Goal: Transaction & Acquisition: Purchase product/service

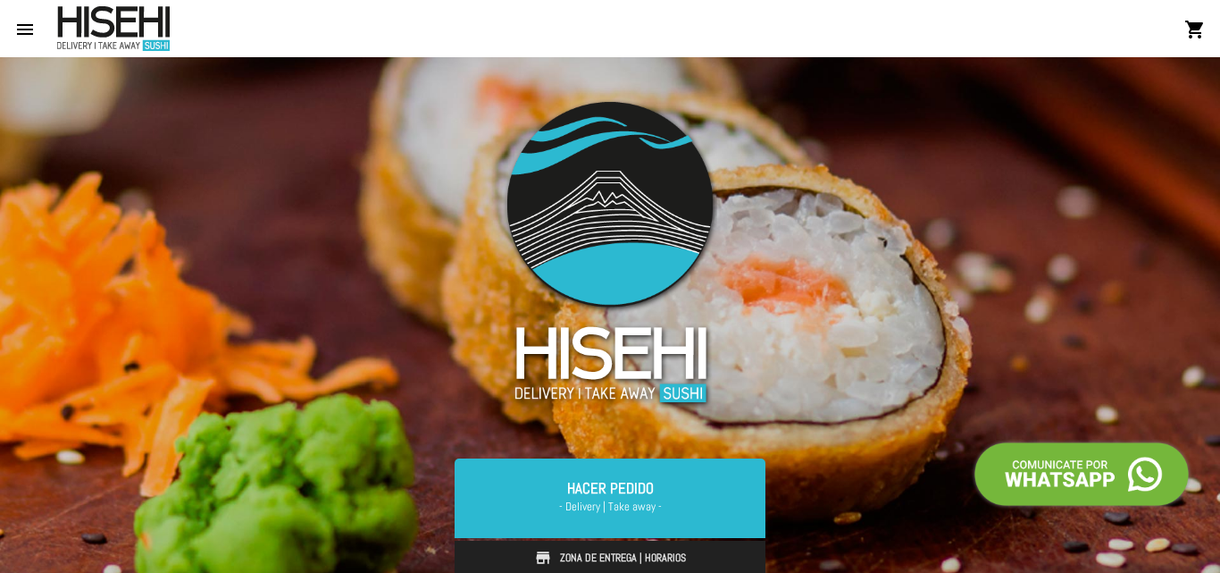
click at [27, 22] on mat-icon "menu" at bounding box center [24, 29] width 21 height 21
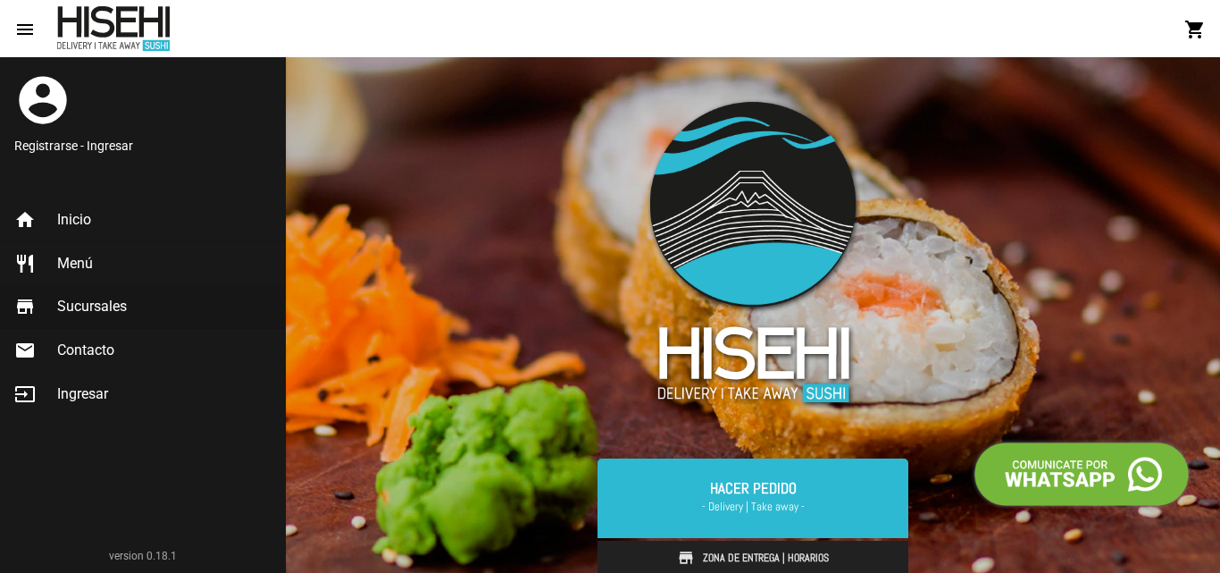
click at [125, 306] on span "Sucursales" at bounding box center [92, 307] width 70 height 18
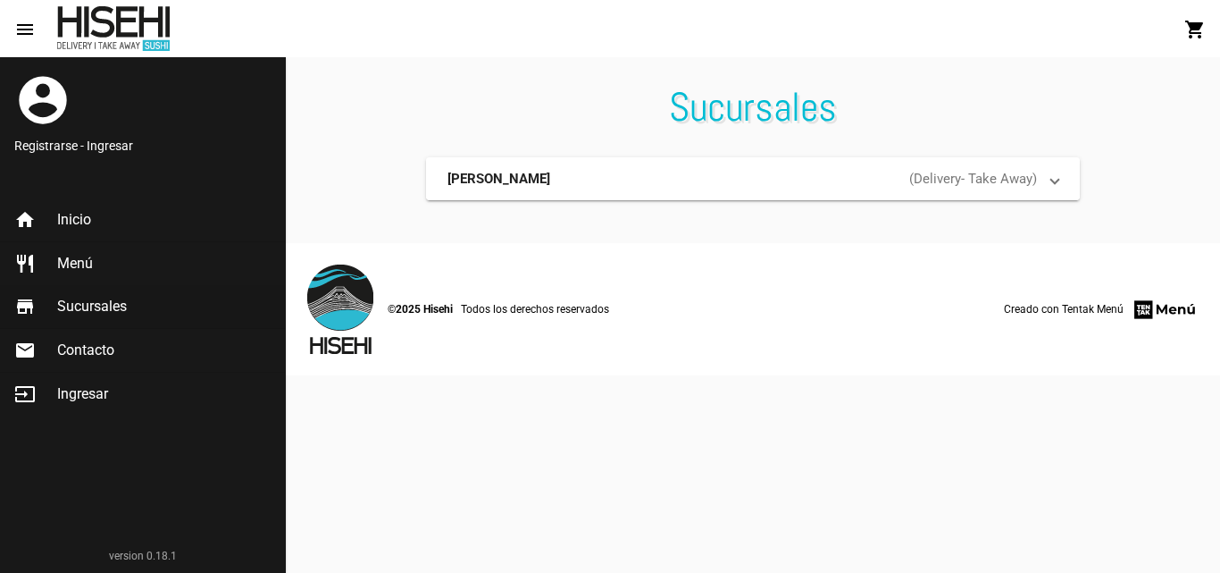
click at [1065, 185] on mat-expansion-panel-header "[PERSON_NAME] ( Delivery - Take Away )" at bounding box center [753, 178] width 654 height 43
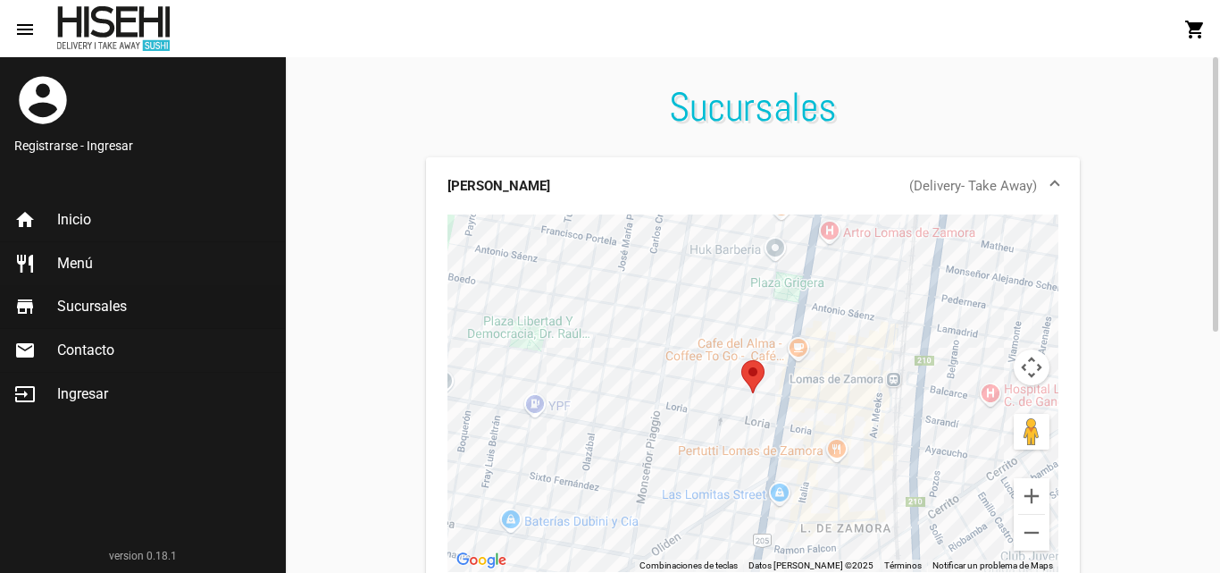
click at [1065, 185] on mat-expansion-panel-header "[PERSON_NAME] ( Delivery - Take Away )" at bounding box center [753, 185] width 654 height 57
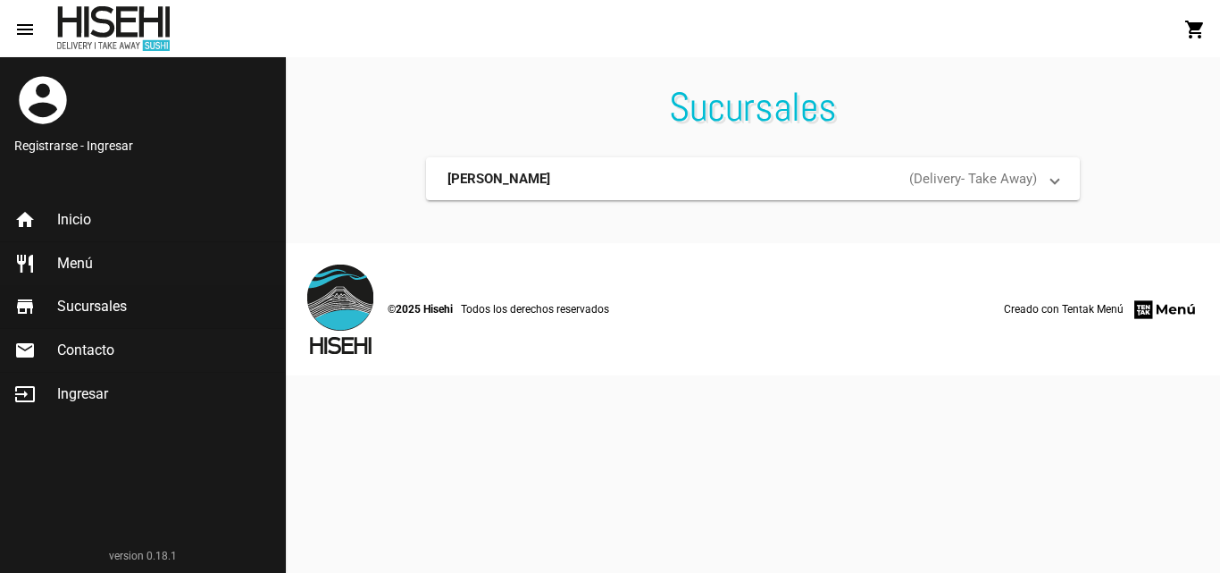
click at [78, 215] on span "Inicio" at bounding box center [74, 220] width 34 height 18
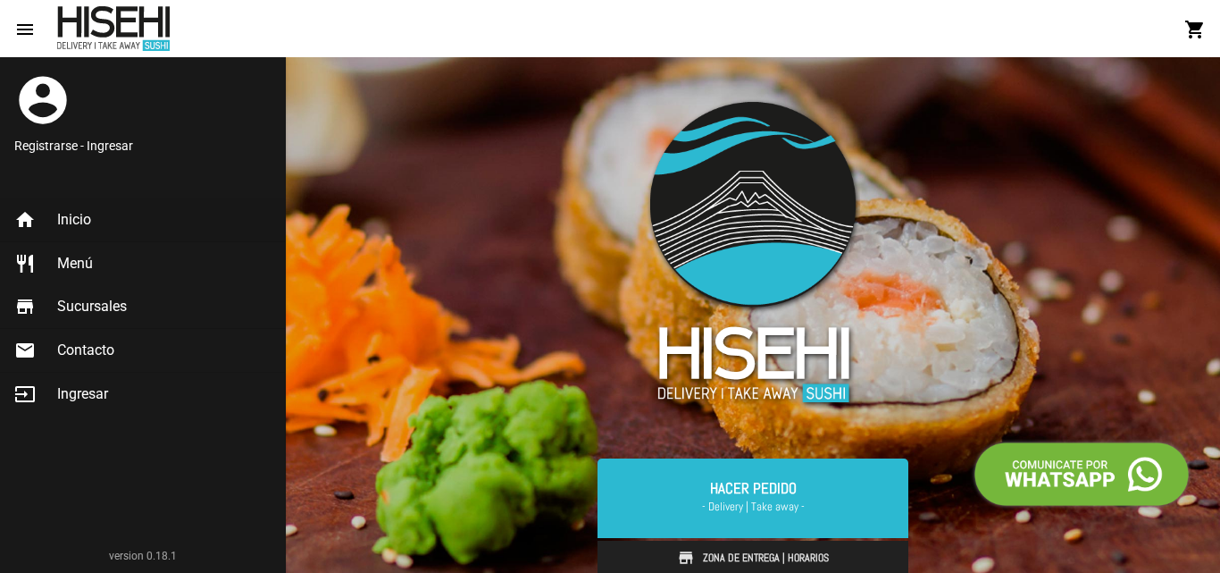
click at [80, 262] on span "Menú" at bounding box center [75, 264] width 36 height 18
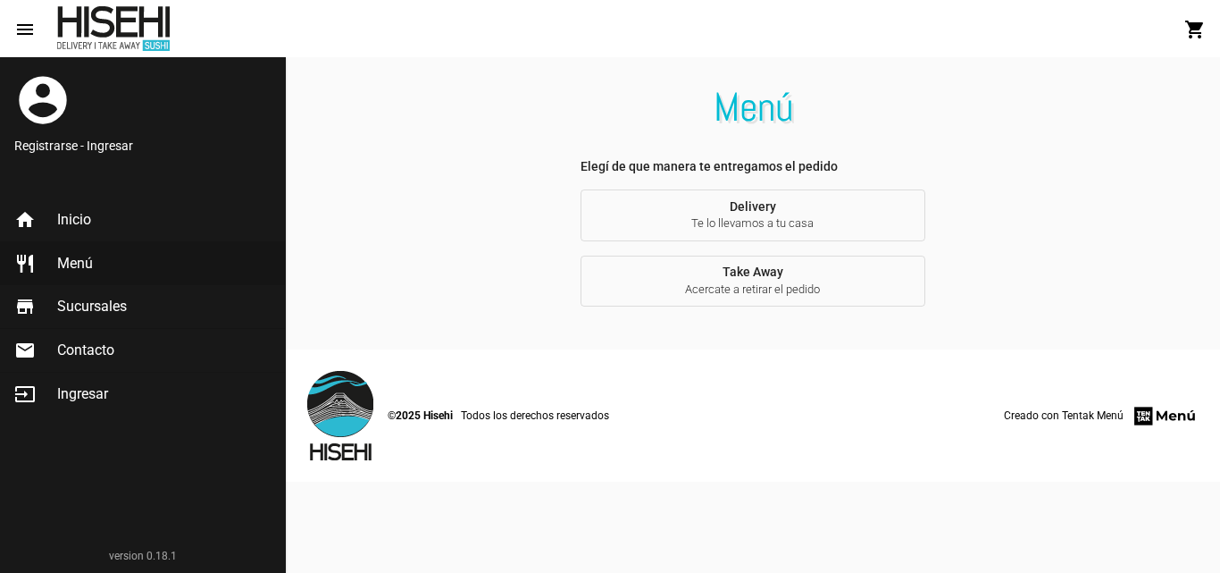
click at [80, 262] on span "Menú" at bounding box center [75, 264] width 36 height 18
click at [61, 262] on span "Menú" at bounding box center [75, 264] width 36 height 18
click at [765, 107] on h1 "Menú" at bounding box center [753, 107] width 935 height 29
click at [96, 18] on div at bounding box center [113, 28] width 113 height 45
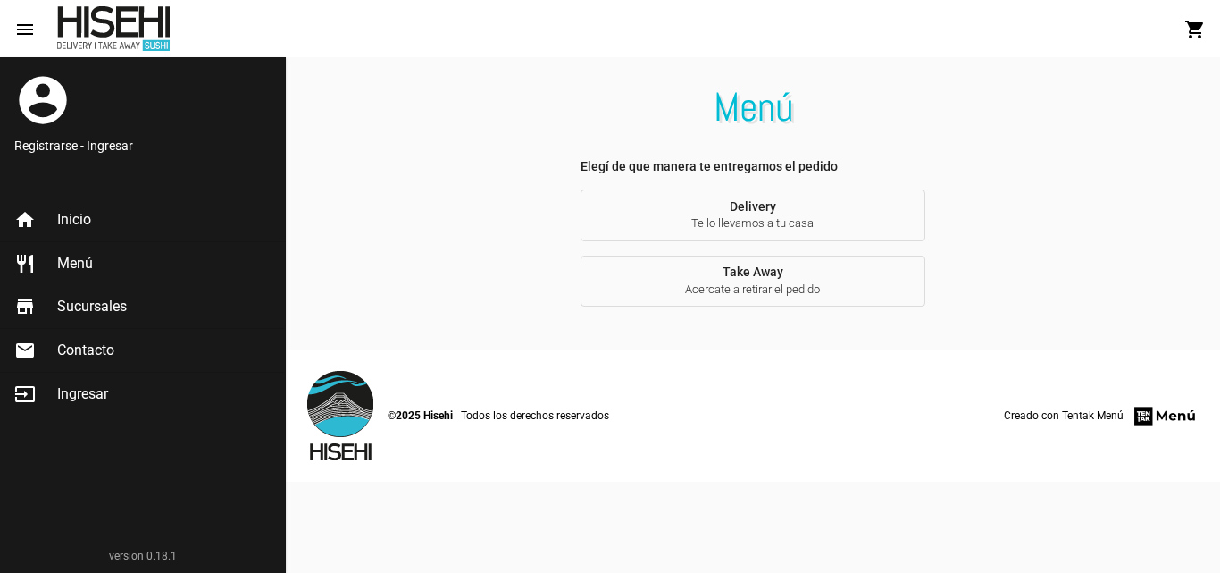
click at [21, 29] on mat-icon "menu" at bounding box center [24, 29] width 21 height 21
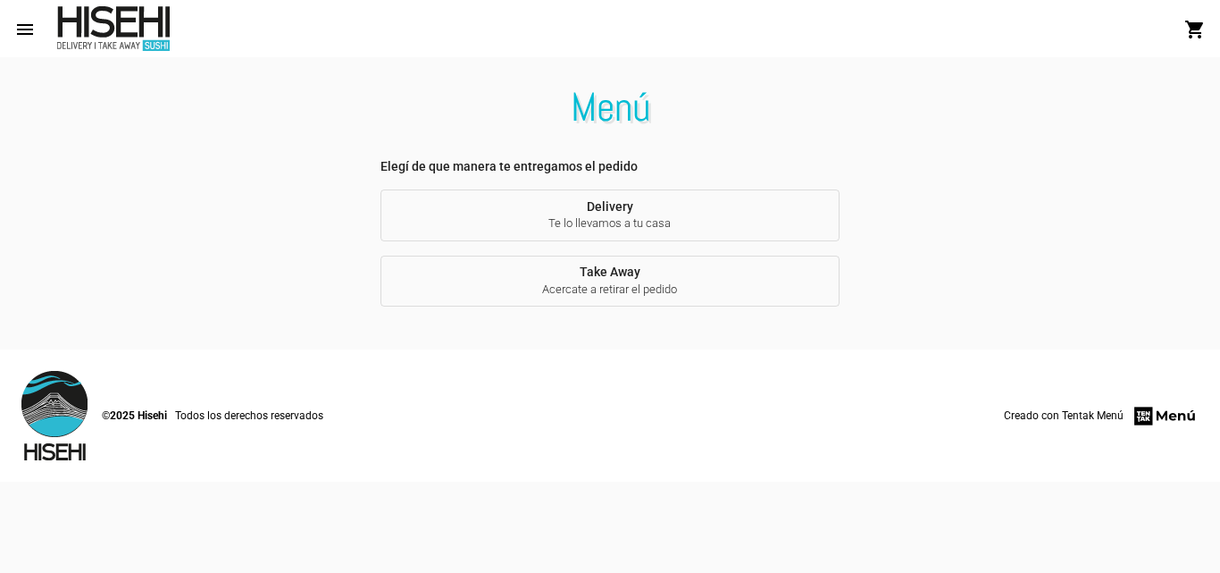
click at [21, 29] on mat-icon "menu" at bounding box center [24, 29] width 21 height 21
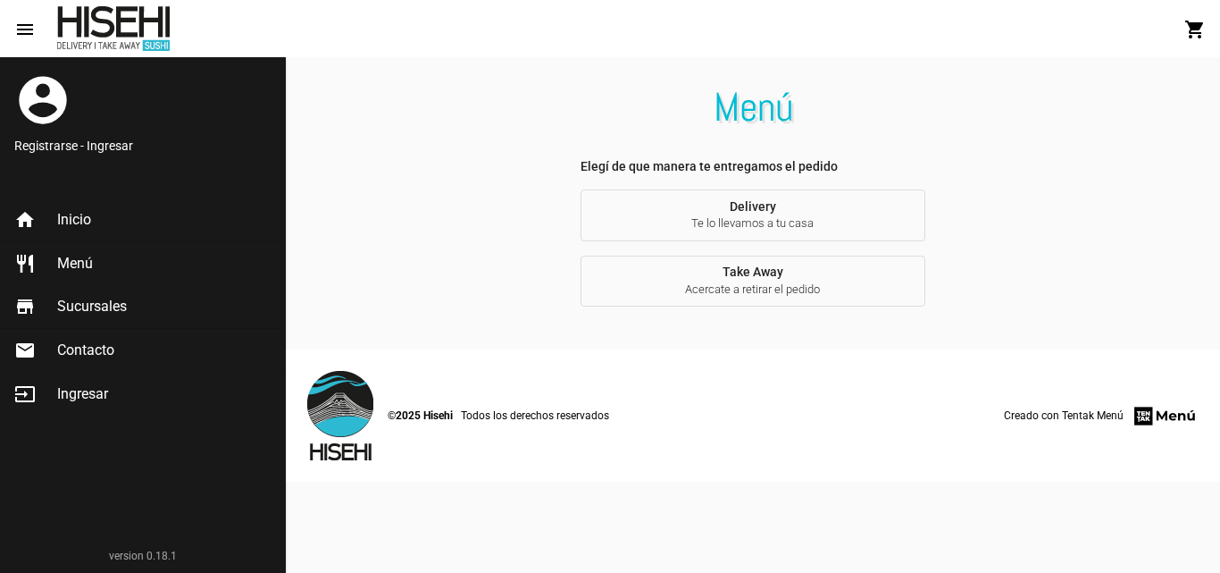
click at [28, 257] on mat-icon "restaurant" at bounding box center [24, 263] width 21 height 21
click at [26, 257] on mat-icon "restaurant" at bounding box center [24, 263] width 21 height 21
click at [28, 256] on mat-icon "restaurant" at bounding box center [24, 263] width 21 height 21
click at [738, 213] on span "Delivery Te lo llevamos a tu casa" at bounding box center [753, 215] width 316 height 33
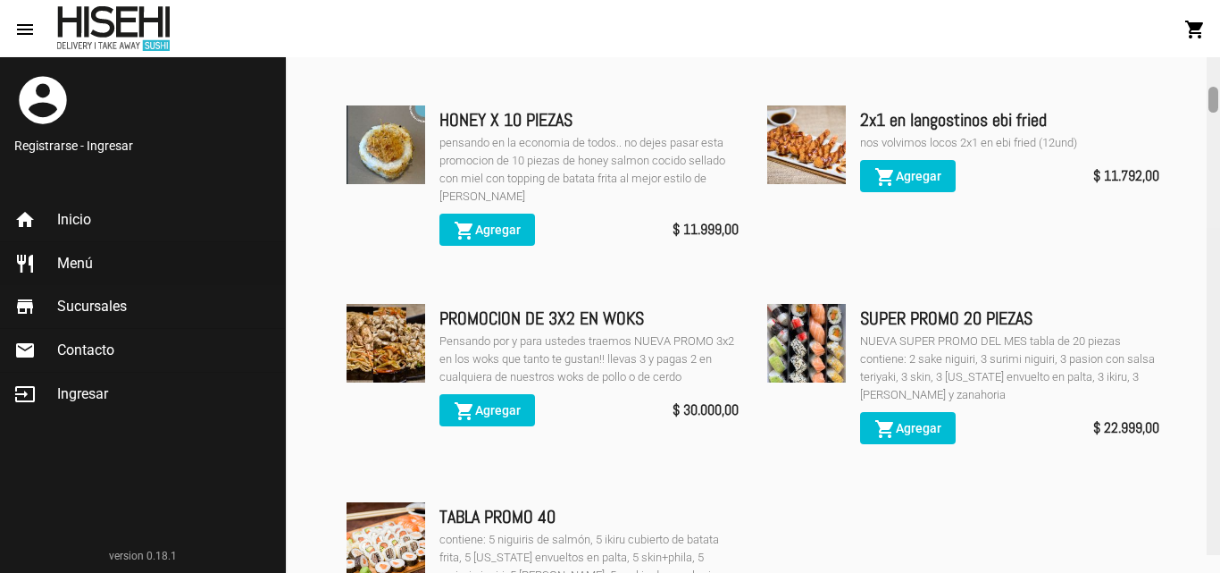
scroll to position [1046, 0]
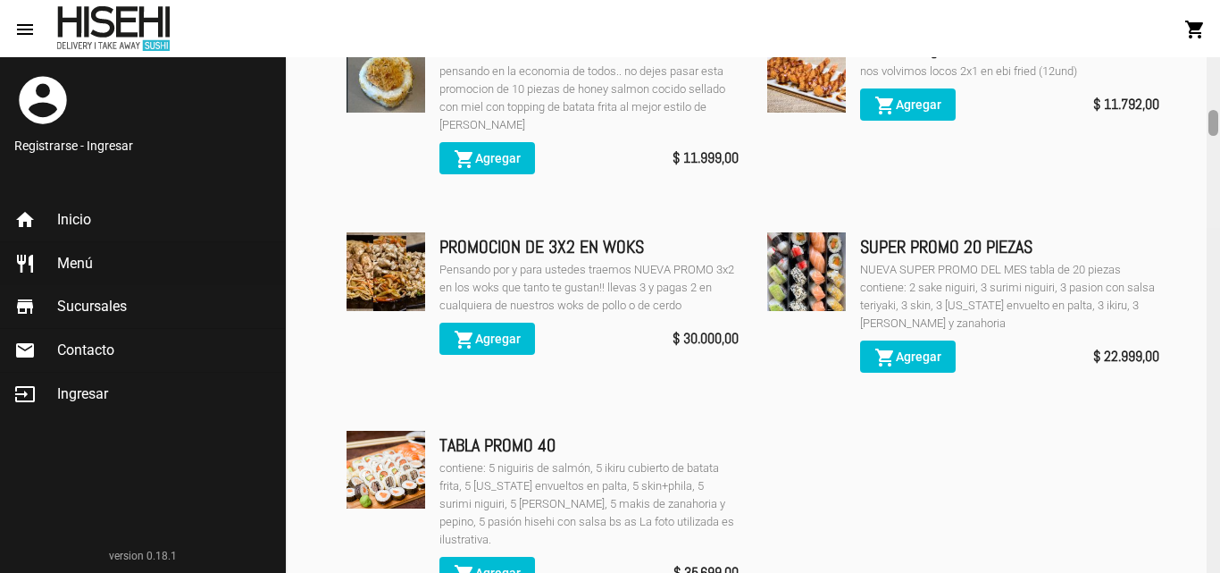
drag, startPoint x: 1211, startPoint y: 71, endPoint x: 1212, endPoint y: 124, distance: 52.7
click at [1212, 124] on div at bounding box center [1214, 123] width 10 height 26
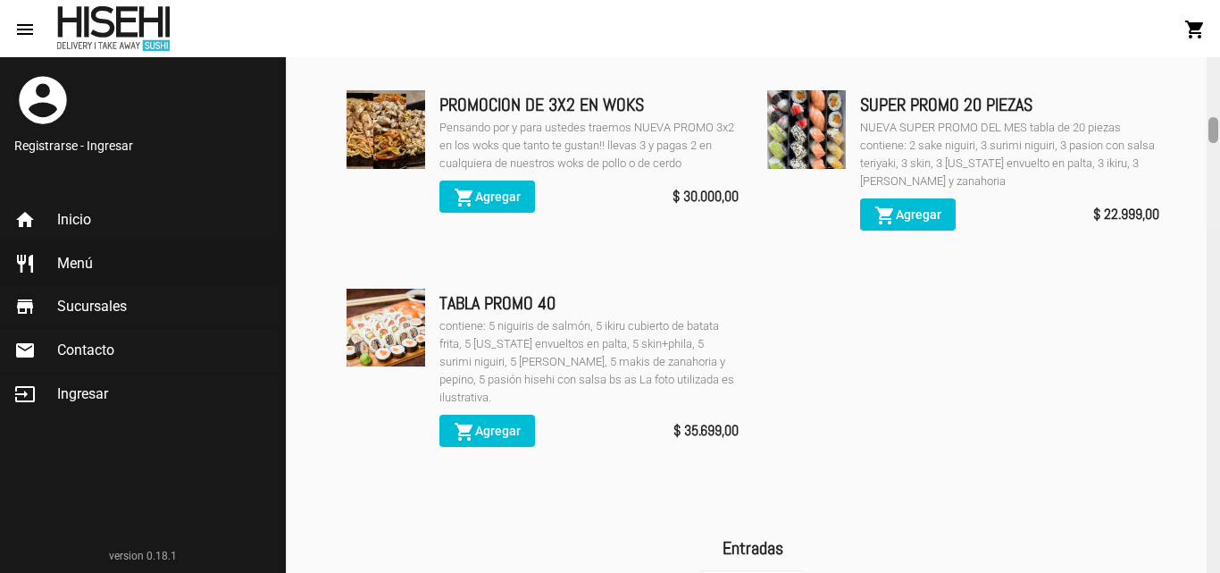
scroll to position [1206, 0]
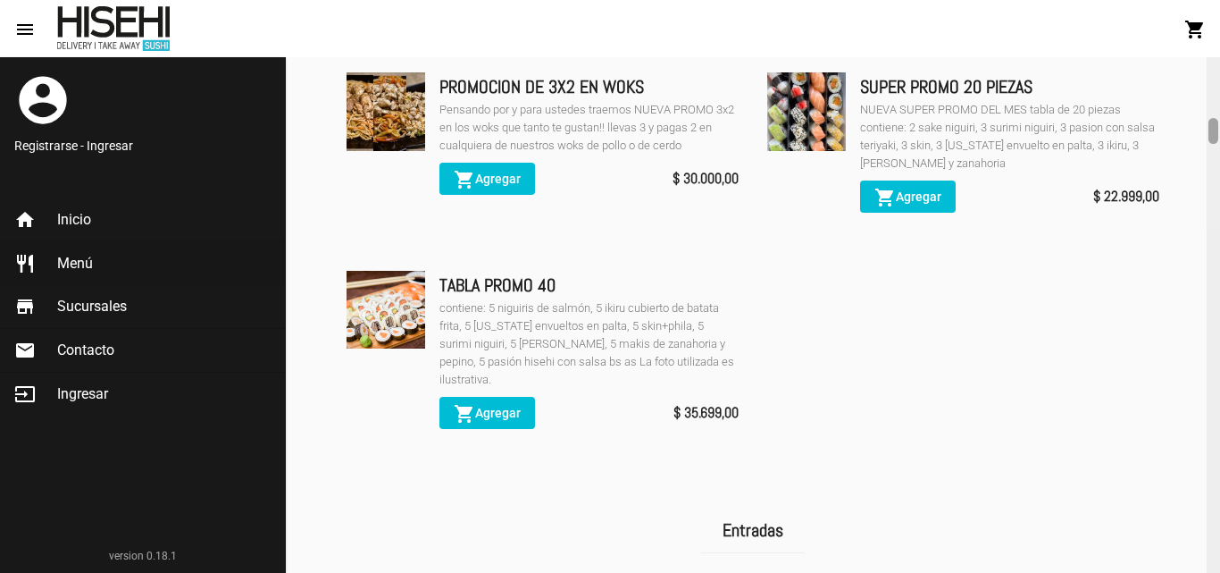
click at [1212, 131] on div at bounding box center [1214, 131] width 10 height 26
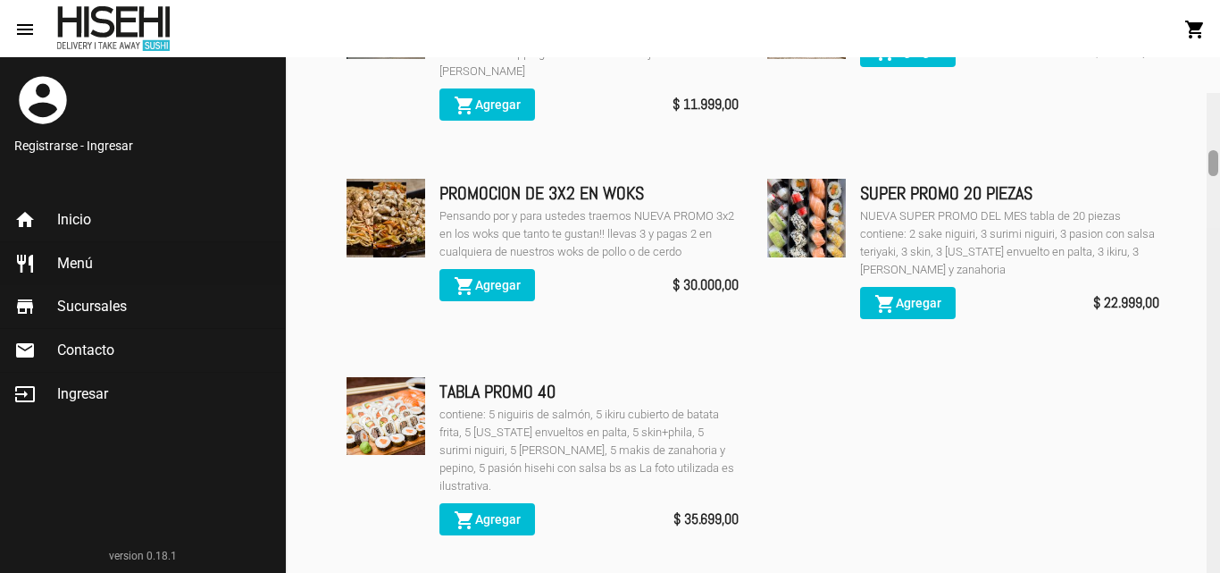
scroll to position [1153, 0]
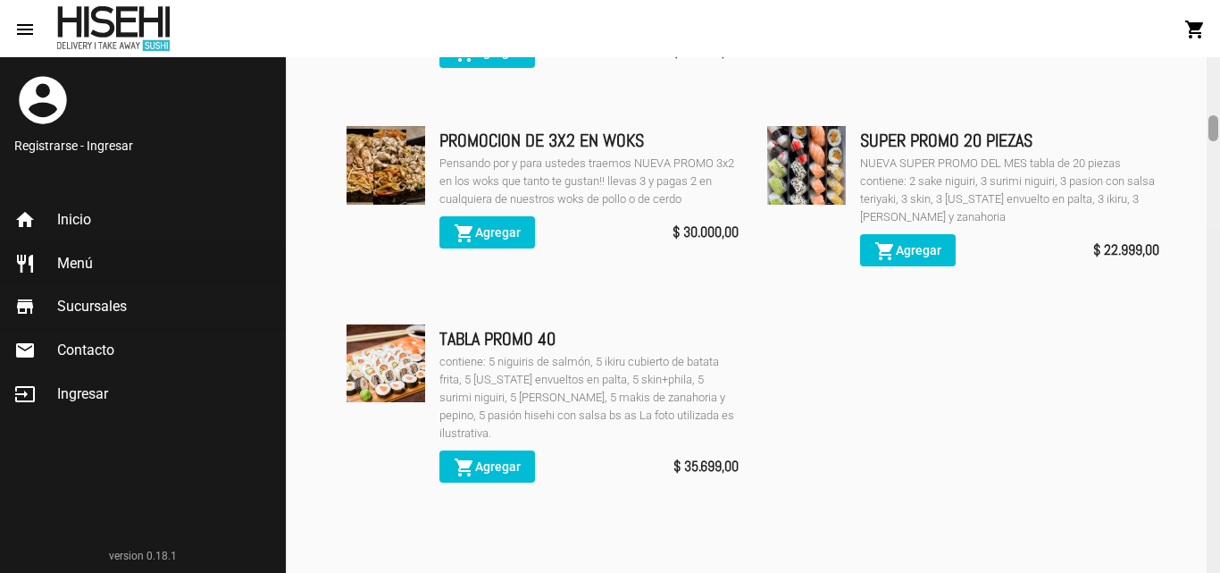
click at [1219, 132] on div at bounding box center [1213, 315] width 13 height 516
click at [398, 324] on img at bounding box center [386, 363] width 79 height 79
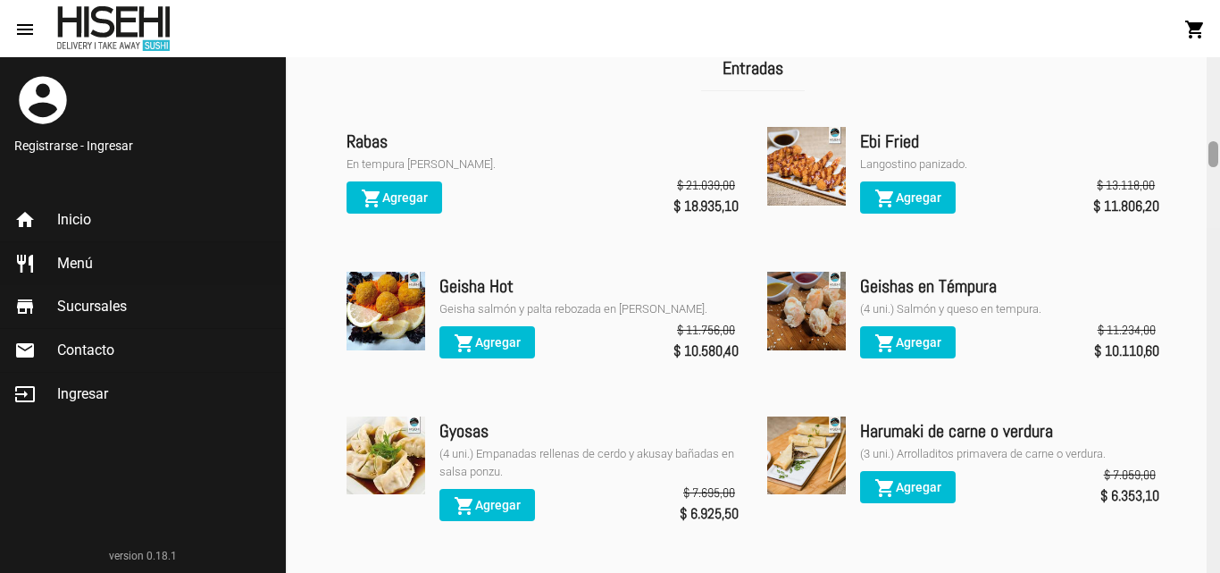
drag, startPoint x: 1219, startPoint y: 133, endPoint x: 1220, endPoint y: 118, distance: 15.2
click at [1220, 118] on div at bounding box center [1213, 315] width 13 height 516
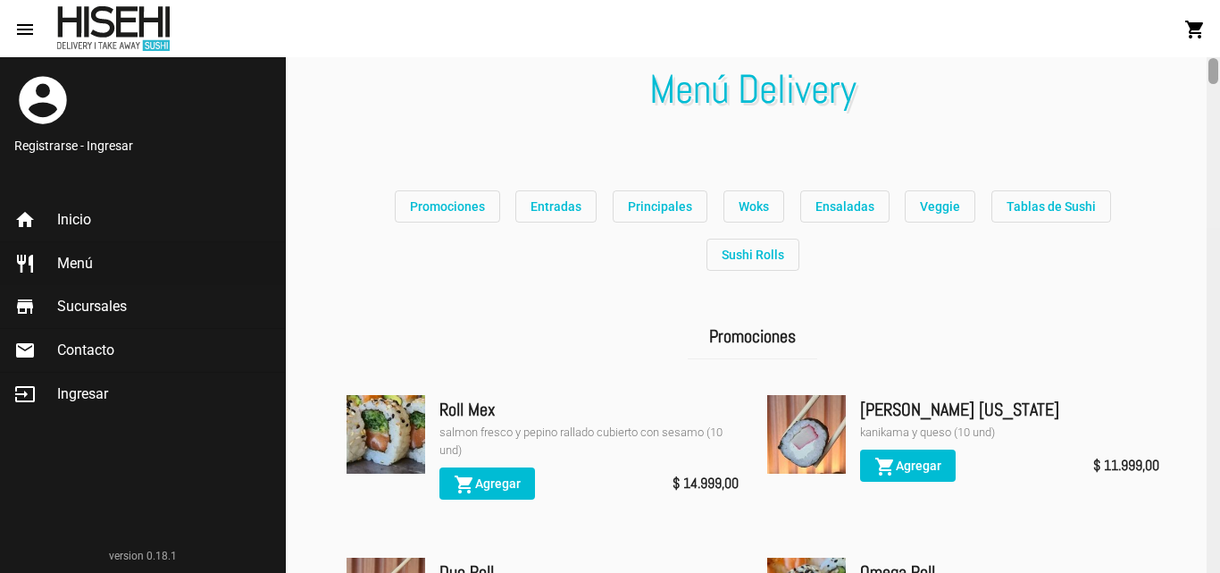
scroll to position [106, 0]
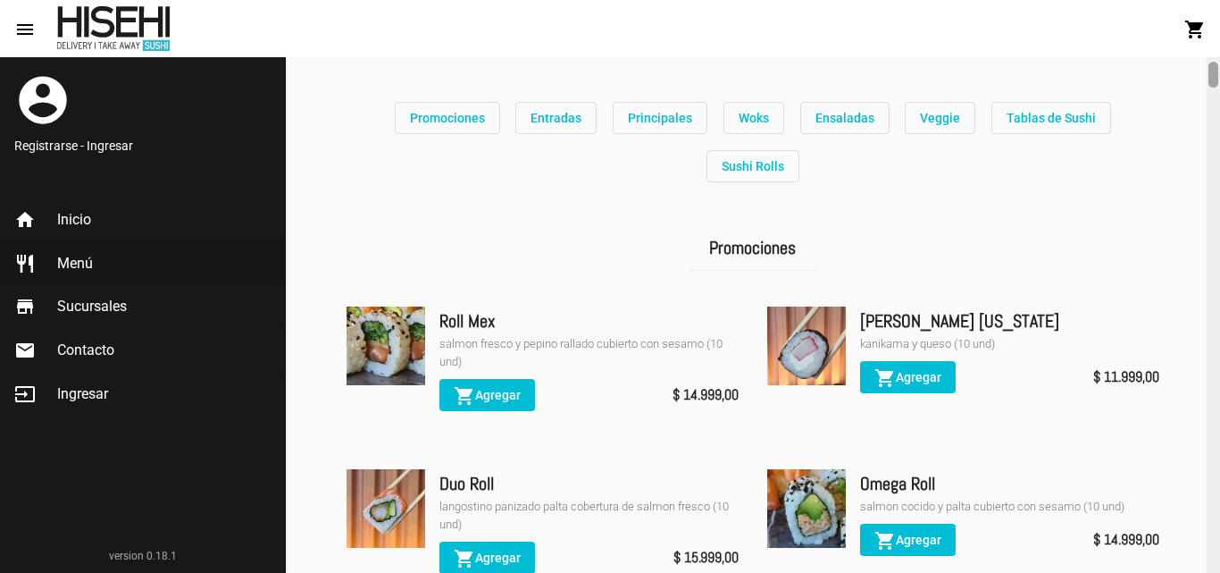
click at [1219, 76] on div at bounding box center [1213, 315] width 13 height 516
click at [1011, 121] on span "Tablas de Sushi" at bounding box center [1051, 118] width 89 height 14
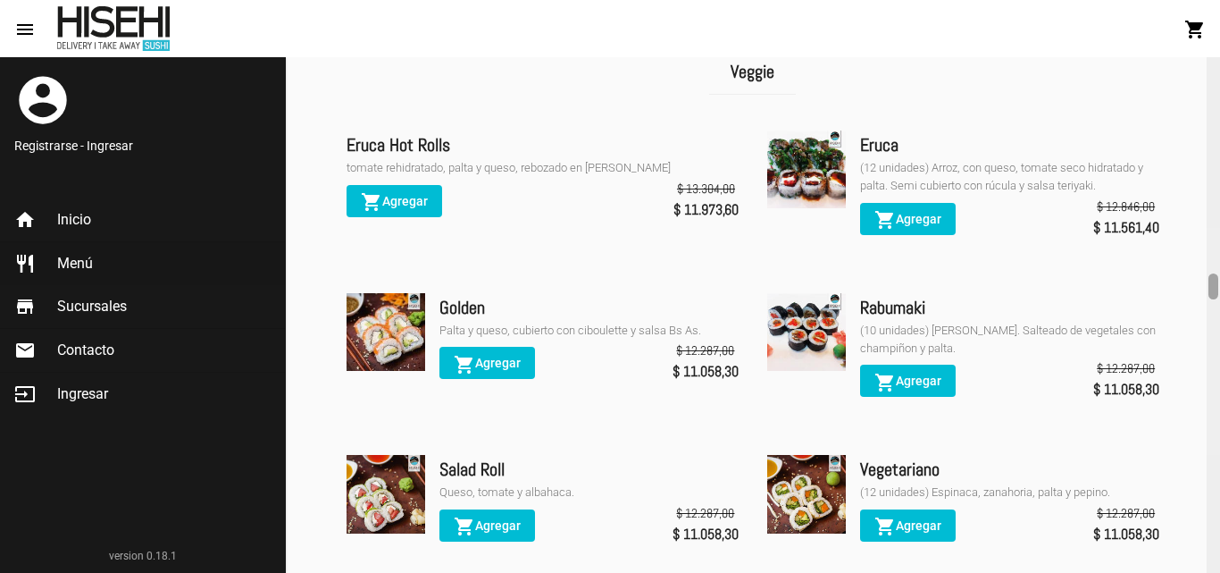
scroll to position [3779, 0]
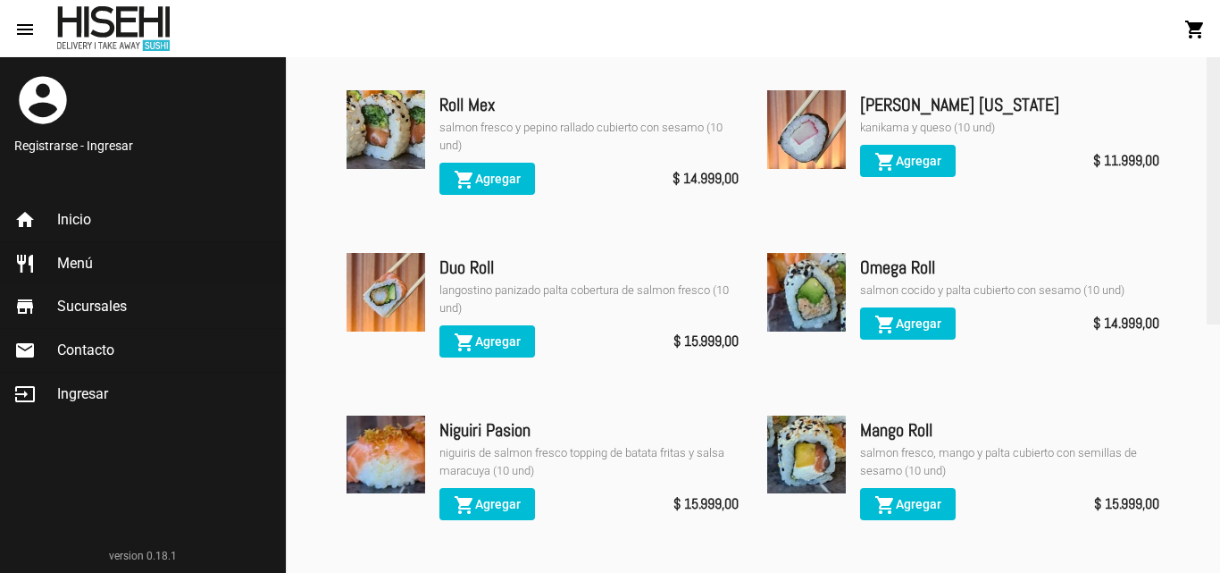
scroll to position [38, 0]
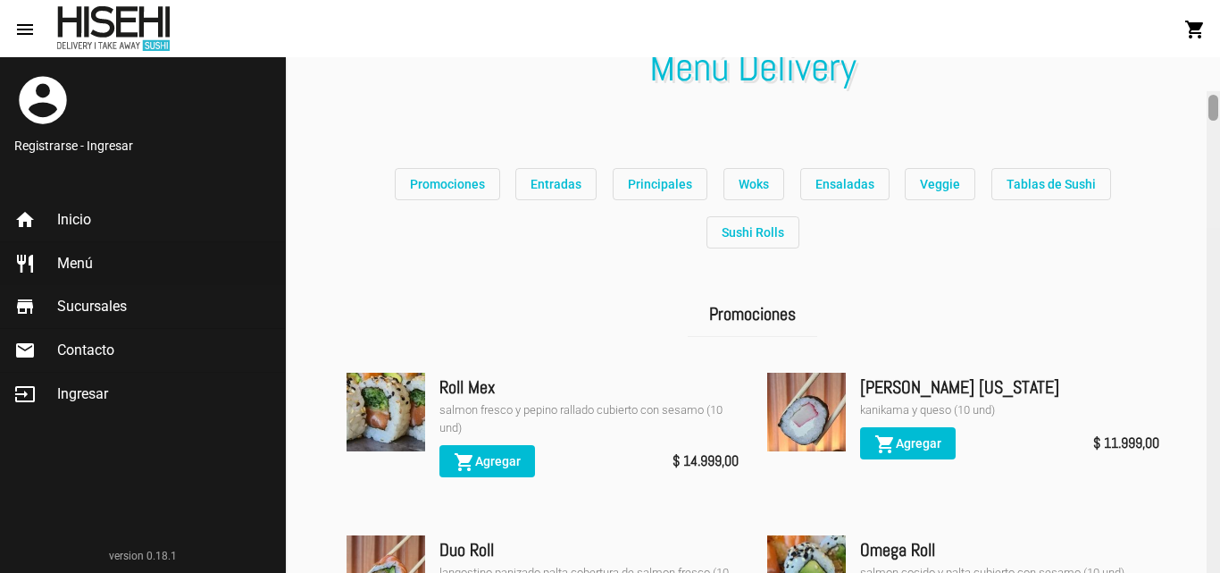
drag, startPoint x: 1214, startPoint y: 259, endPoint x: 1150, endPoint y: 71, distance: 199.2
click at [1150, 71] on div "Menú Delivery Promociones Entradas Principales Woks Ensaladas Veggie Tablas de …" at bounding box center [753, 315] width 935 height 516
